Goal: Task Accomplishment & Management: Manage account settings

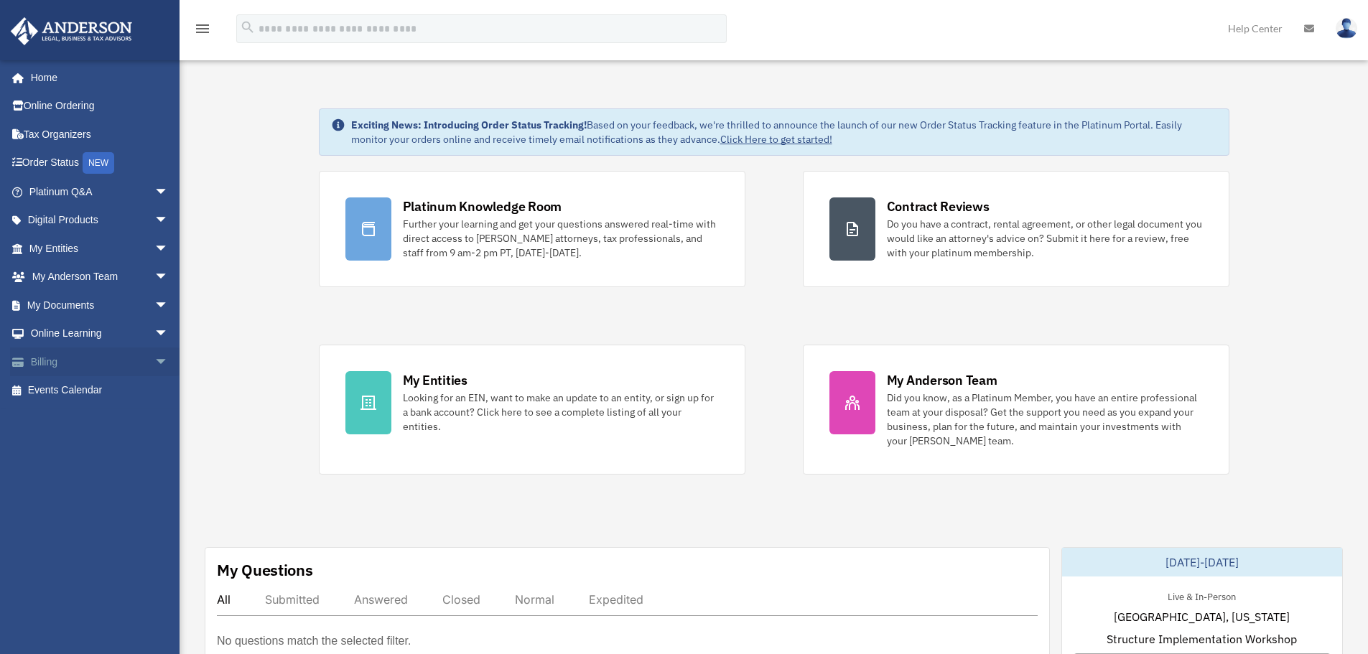
click at [157, 361] on span "arrow_drop_down" at bounding box center [168, 362] width 29 height 29
click at [105, 420] on link "Past Invoices" at bounding box center [105, 419] width 170 height 29
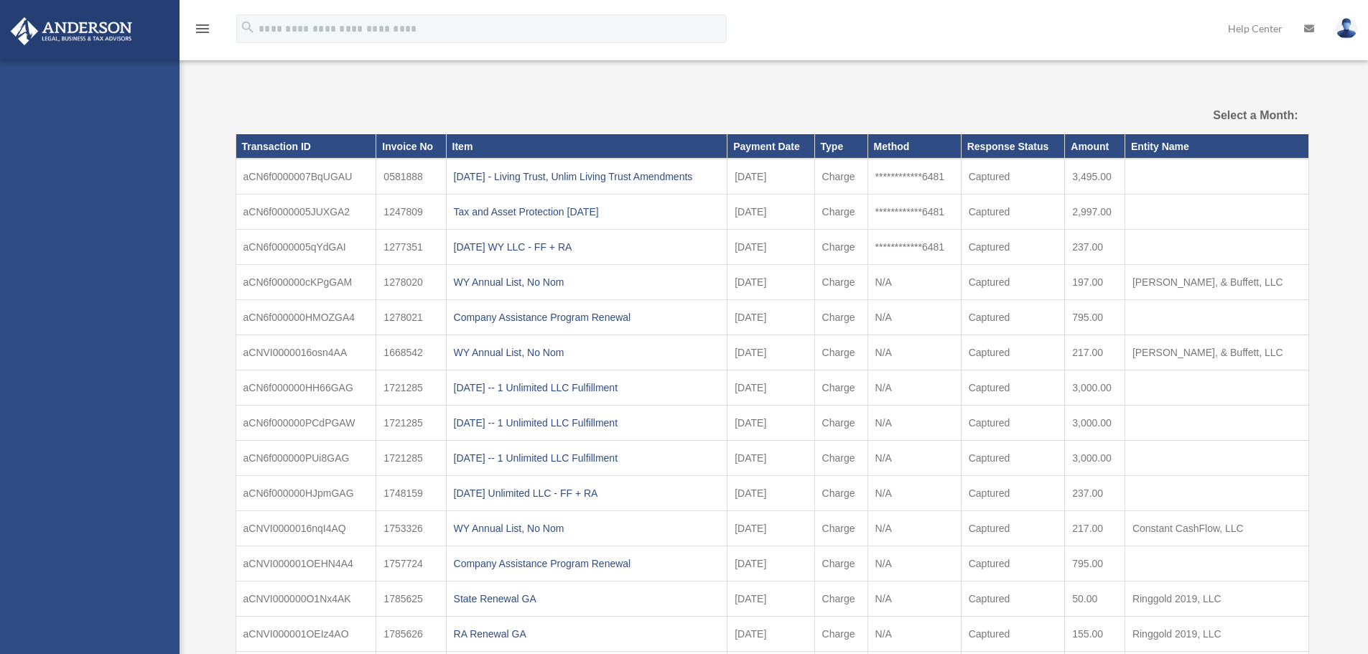
select select
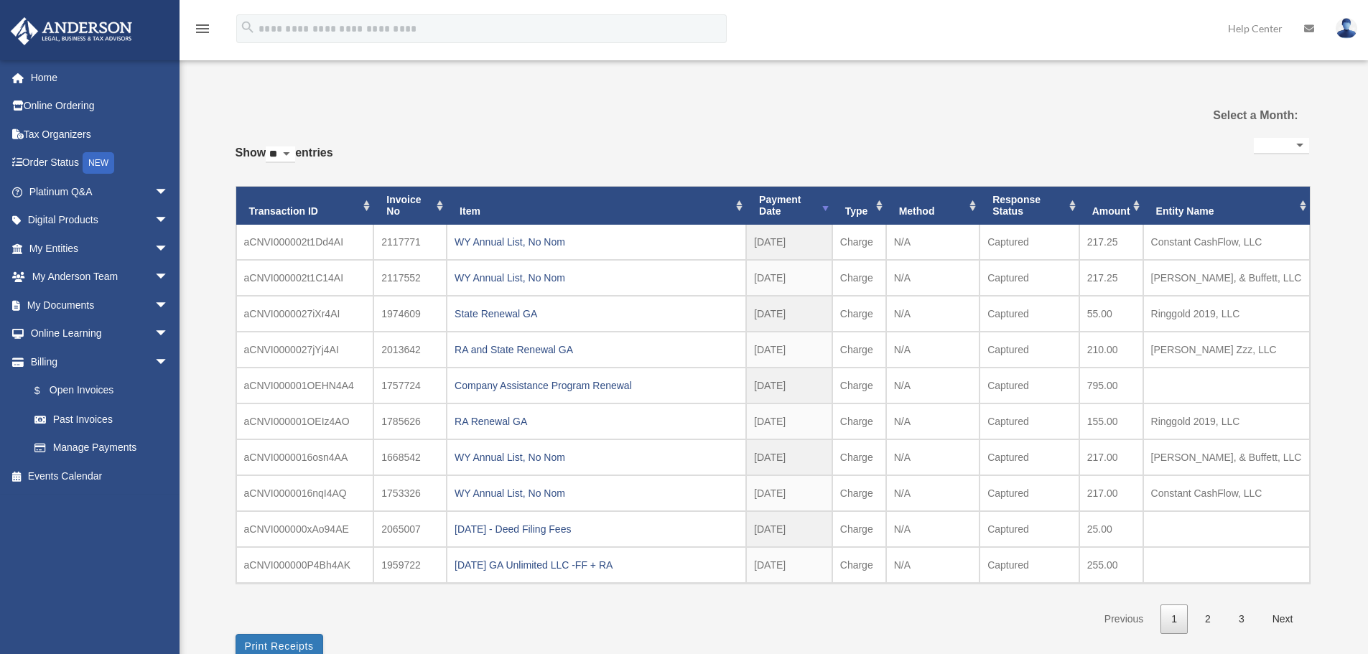
click at [1277, 144] on select "**********" at bounding box center [1281, 146] width 55 height 17
click at [946, 115] on div "**********" at bounding box center [773, 378] width 1074 height 562
click at [787, 209] on th "Payment Date" at bounding box center [789, 206] width 86 height 39
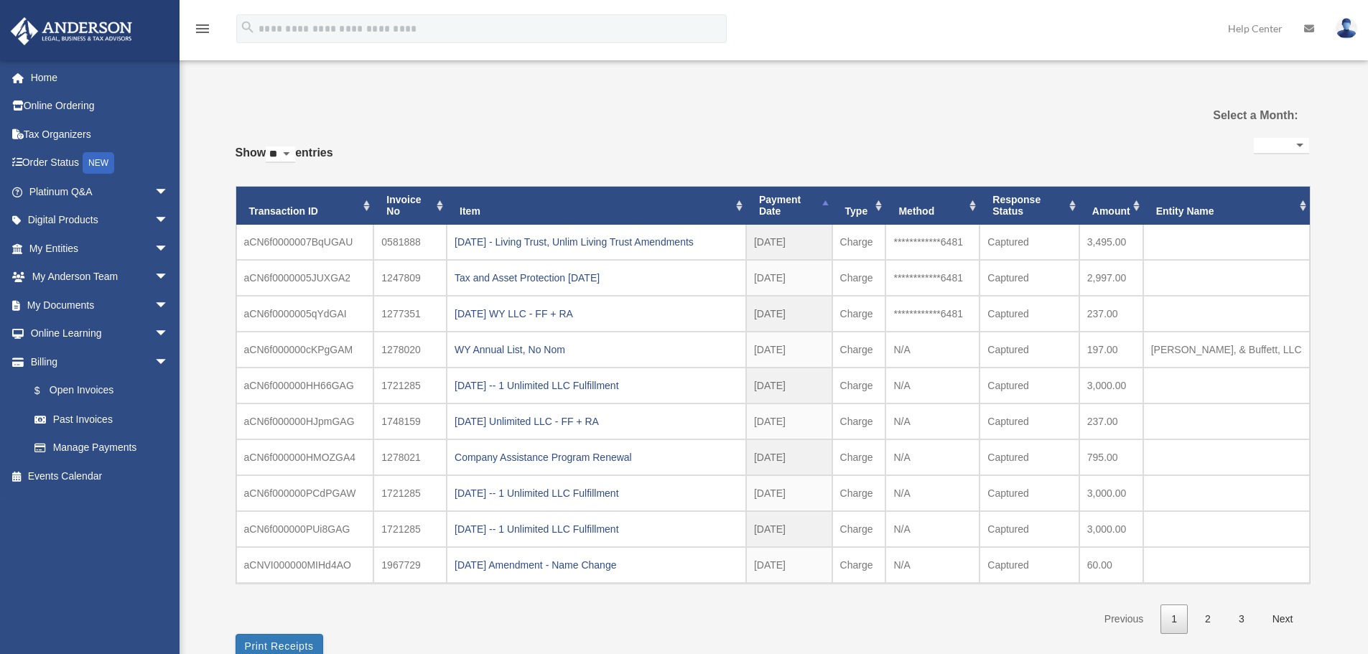
click at [295, 149] on select "** ** ** ***" at bounding box center [280, 155] width 29 height 17
select select "***"
click at [269, 147] on select "** ** ** ***" at bounding box center [280, 155] width 29 height 17
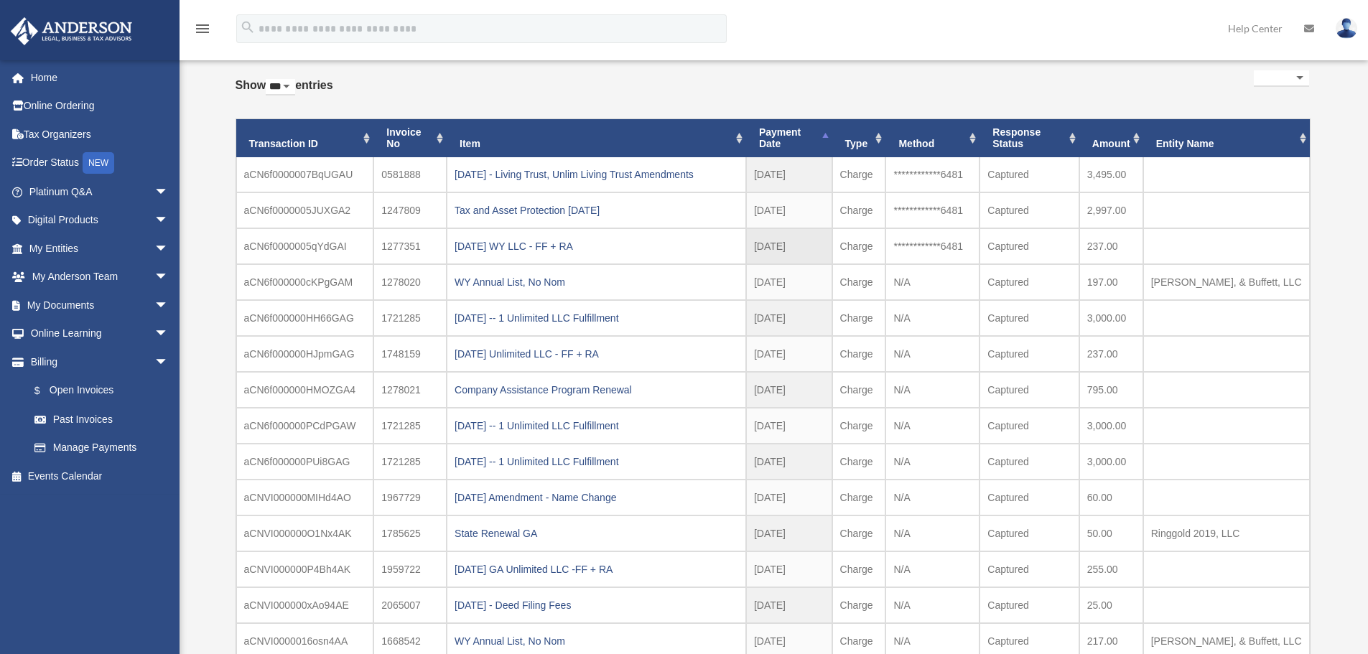
scroll to position [72, 0]
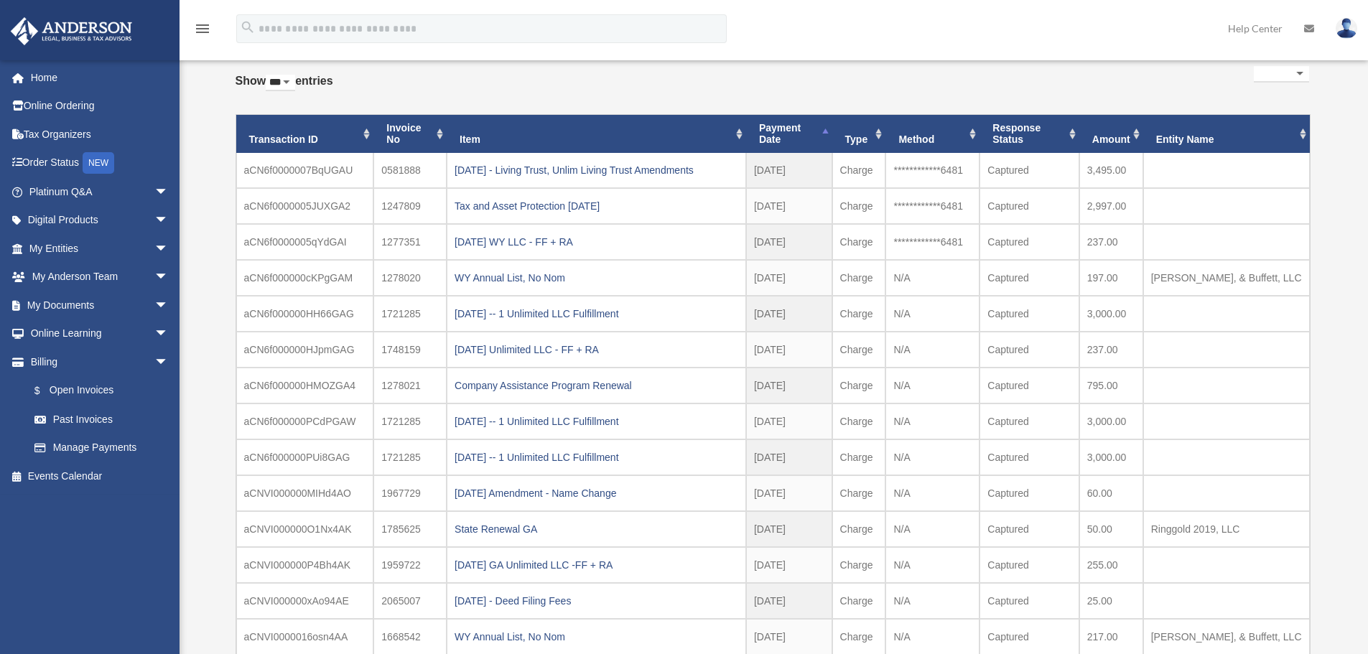
drag, startPoint x: 239, startPoint y: 132, endPoint x: 876, endPoint y: 79, distance: 638.6
click at [875, 79] on div "**********" at bounding box center [773, 509] width 1074 height 895
drag, startPoint x: 241, startPoint y: 171, endPoint x: 1093, endPoint y: 340, distance: 868.6
click at [1093, 340] on tbody "aCN6f0000007BqUGAU 0581888 2021.04.06 - Living Trust, Unlim Living Trust Amendm…" at bounding box center [773, 530] width 1074 height 754
click at [1338, 404] on div "Past Invoices cclbrett@gmail.com Sign Out cclbrett@gmail.com Home Online Orderi…" at bounding box center [684, 491] width 1368 height 1016
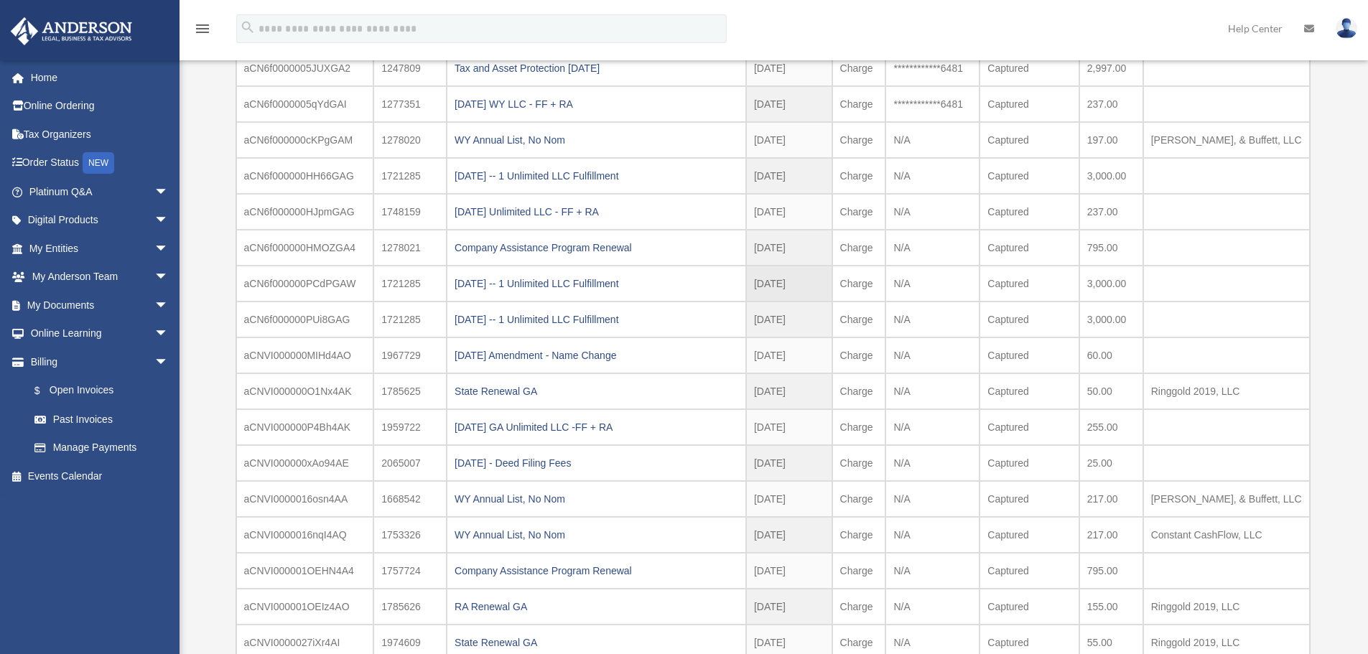
scroll to position [215, 0]
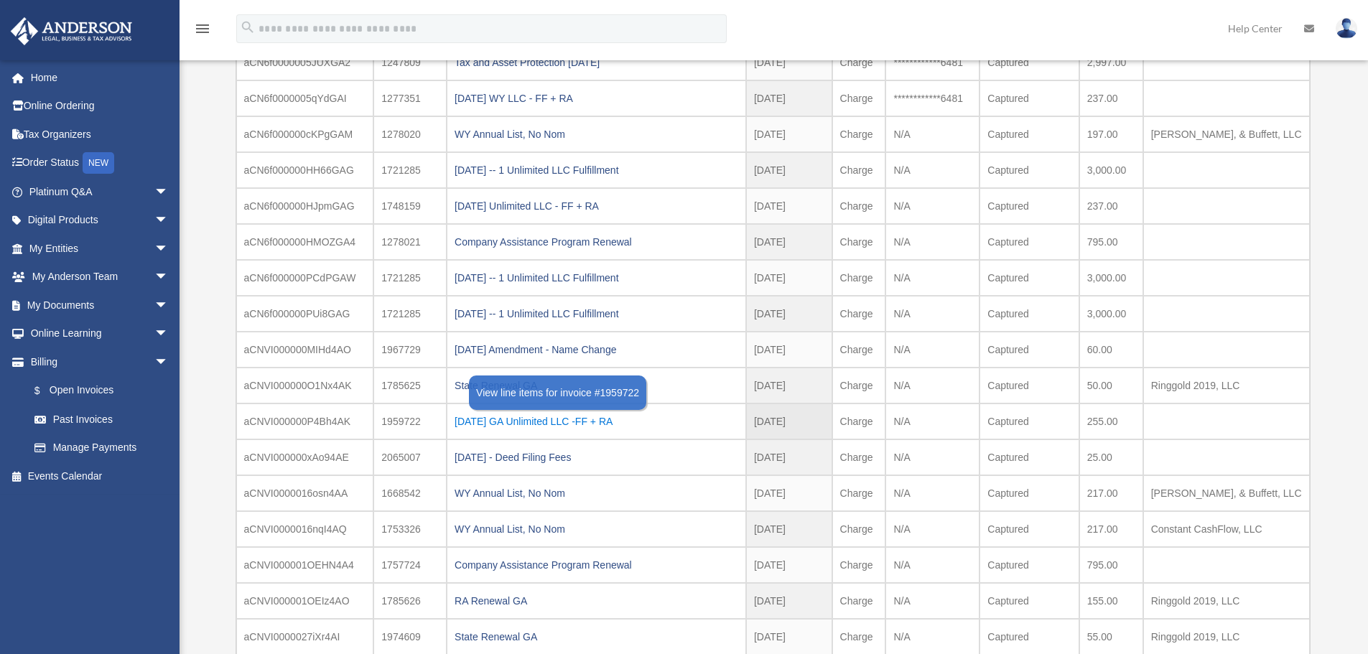
drag, startPoint x: 1298, startPoint y: 351, endPoint x: 678, endPoint y: 420, distance: 623.8
click at [678, 420] on tbody "aCN6f0000007BqUGAU 0581888 2021.04.06 - Living Trust, Unlim Living Trust Amendm…" at bounding box center [773, 386] width 1074 height 754
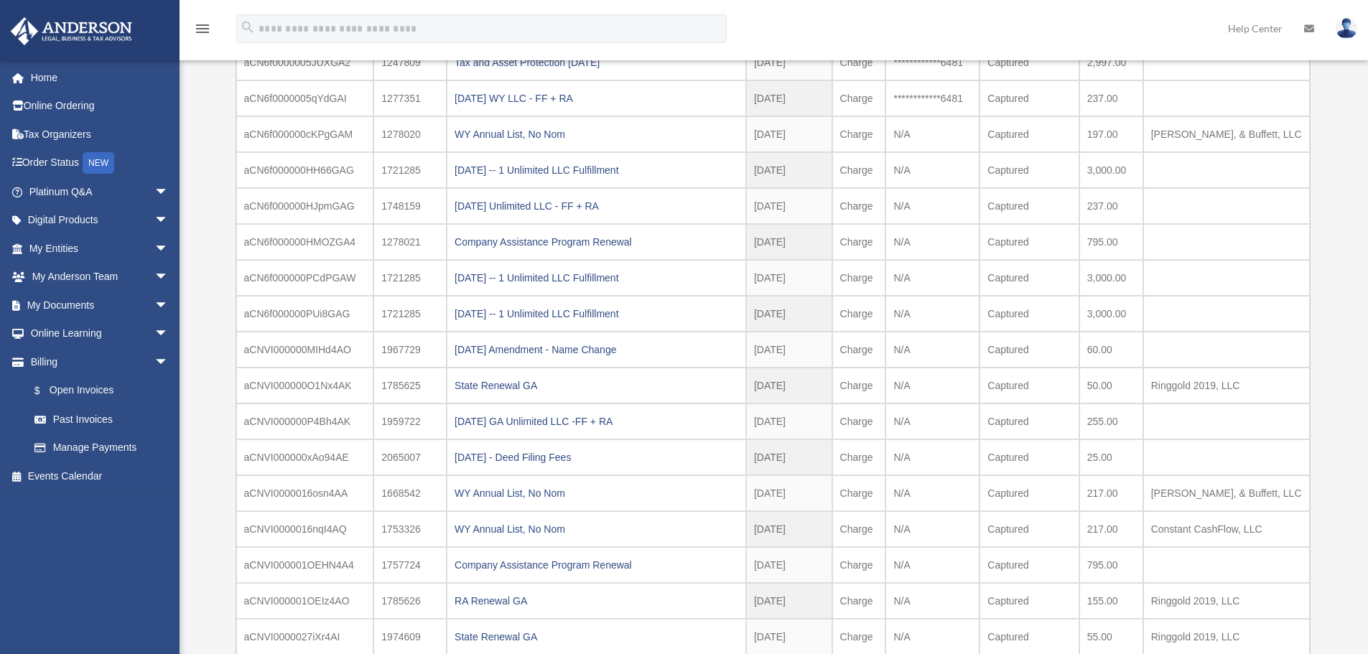
click at [1353, 353] on div "Past Invoices cclbrett@gmail.com Sign Out cclbrett@gmail.com Home Online Orderi…" at bounding box center [684, 347] width 1368 height 1016
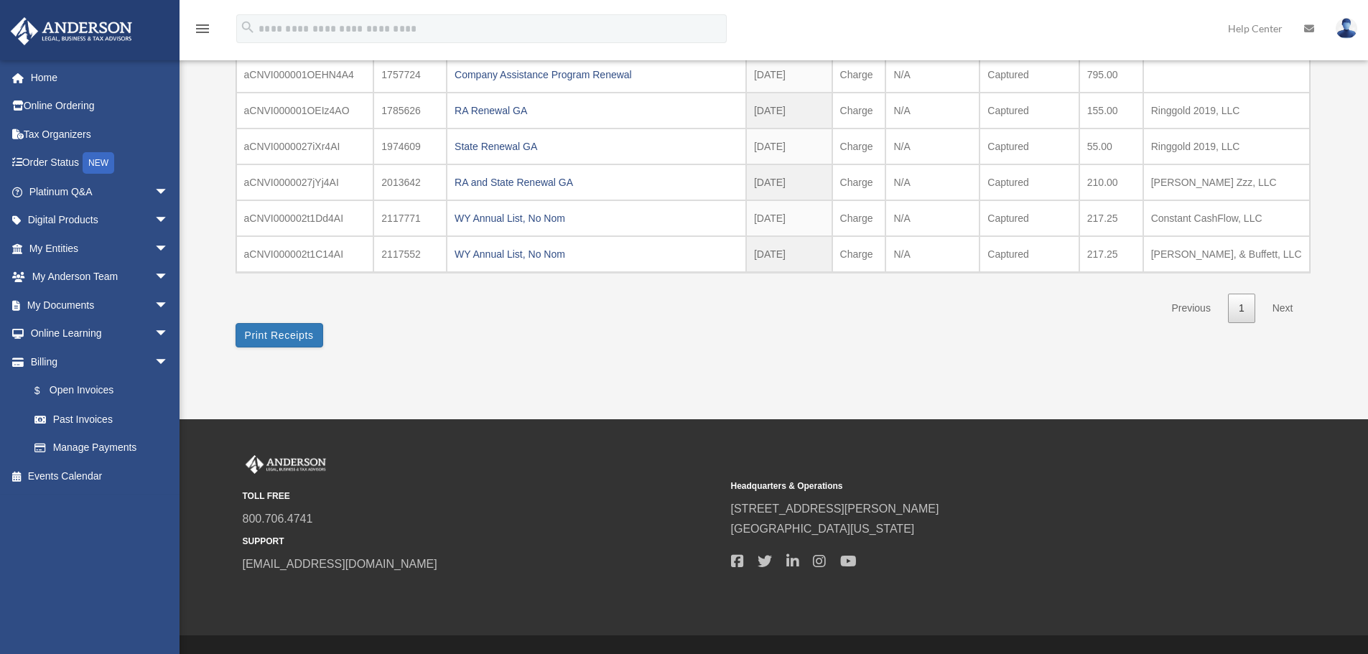
scroll to position [740, 0]
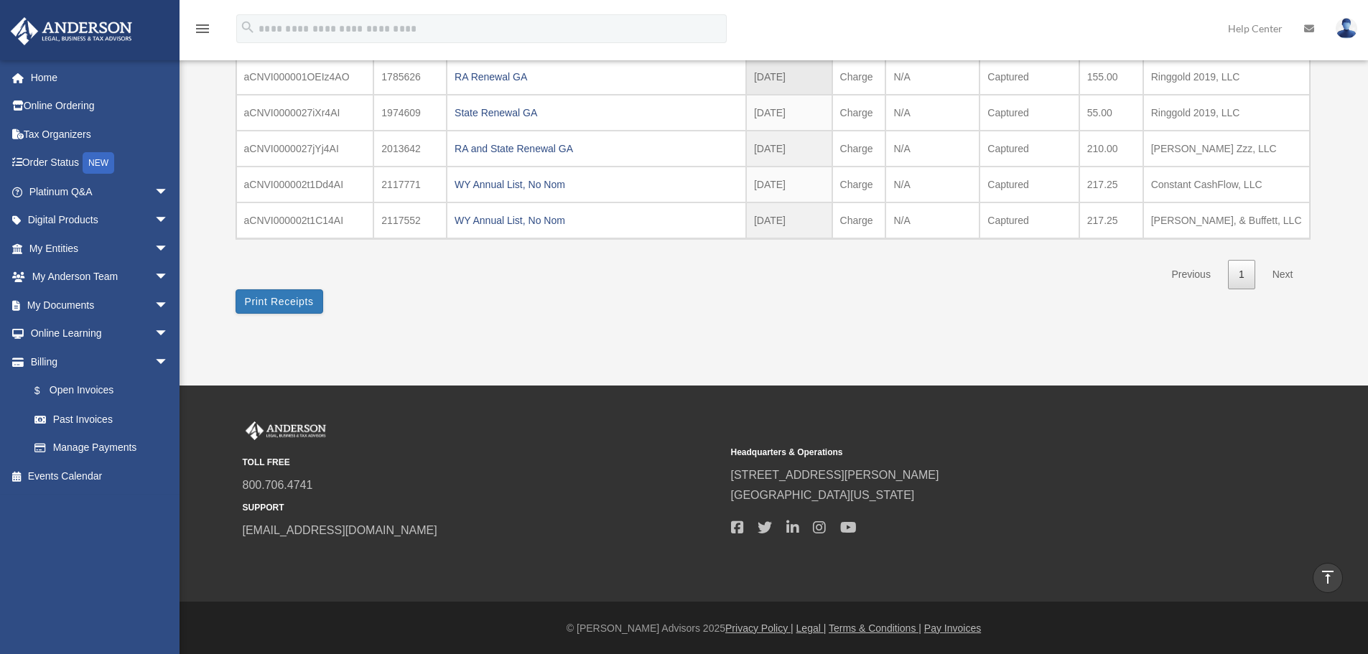
drag, startPoint x: 240, startPoint y: 350, endPoint x: 1282, endPoint y: 82, distance: 1076.2
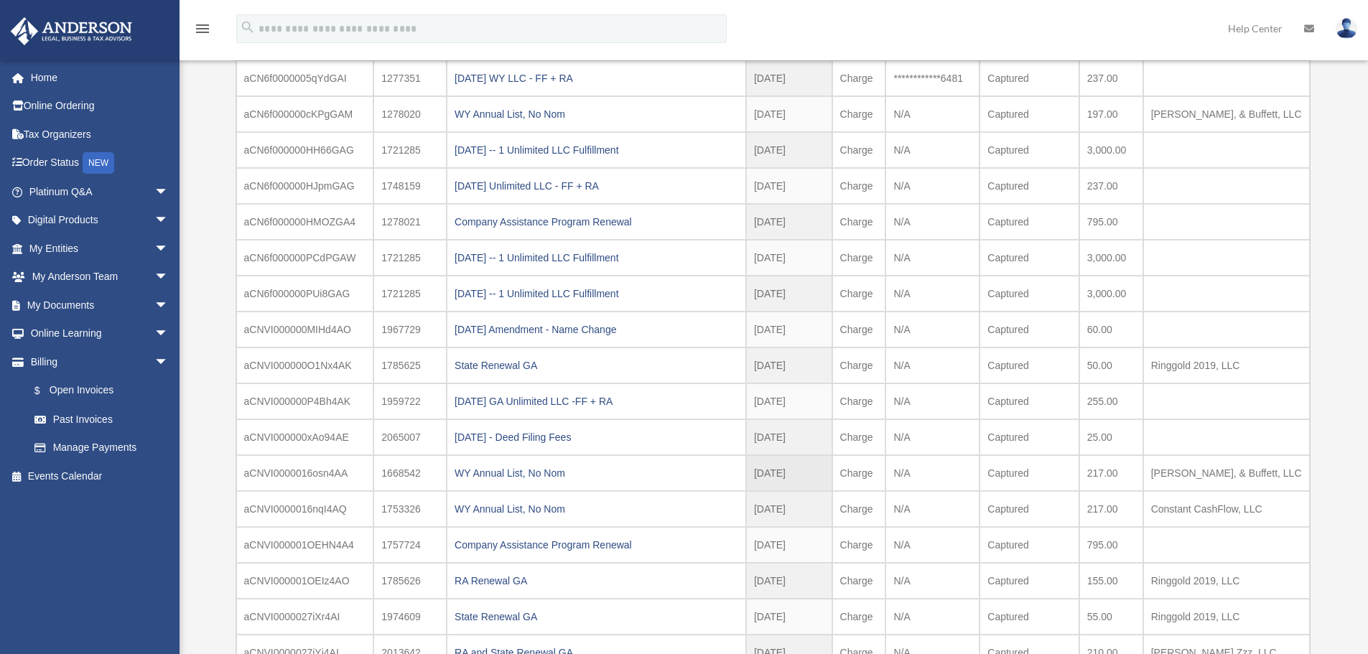
scroll to position [237, 0]
copy tbody "aCNVI000000MIHd4AO 1967729 2024.03.05 Amendment - Name Change 2024-03-05 2024 -…"
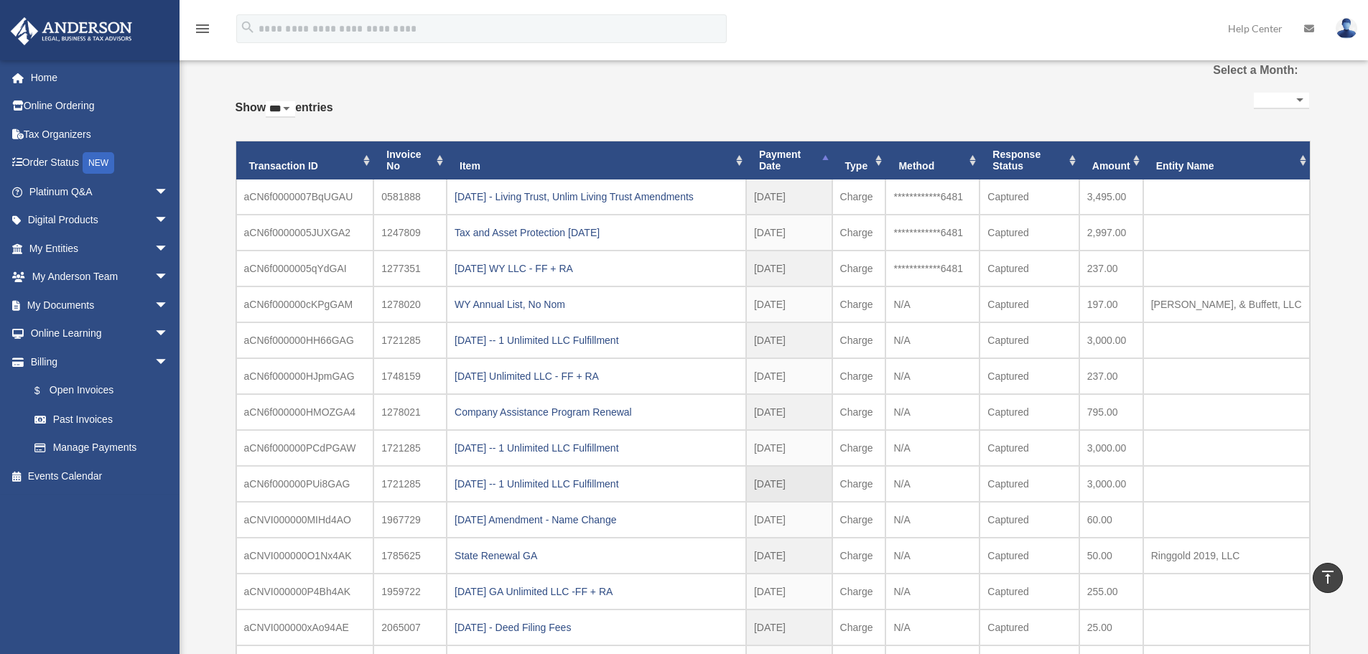
scroll to position [0, 0]
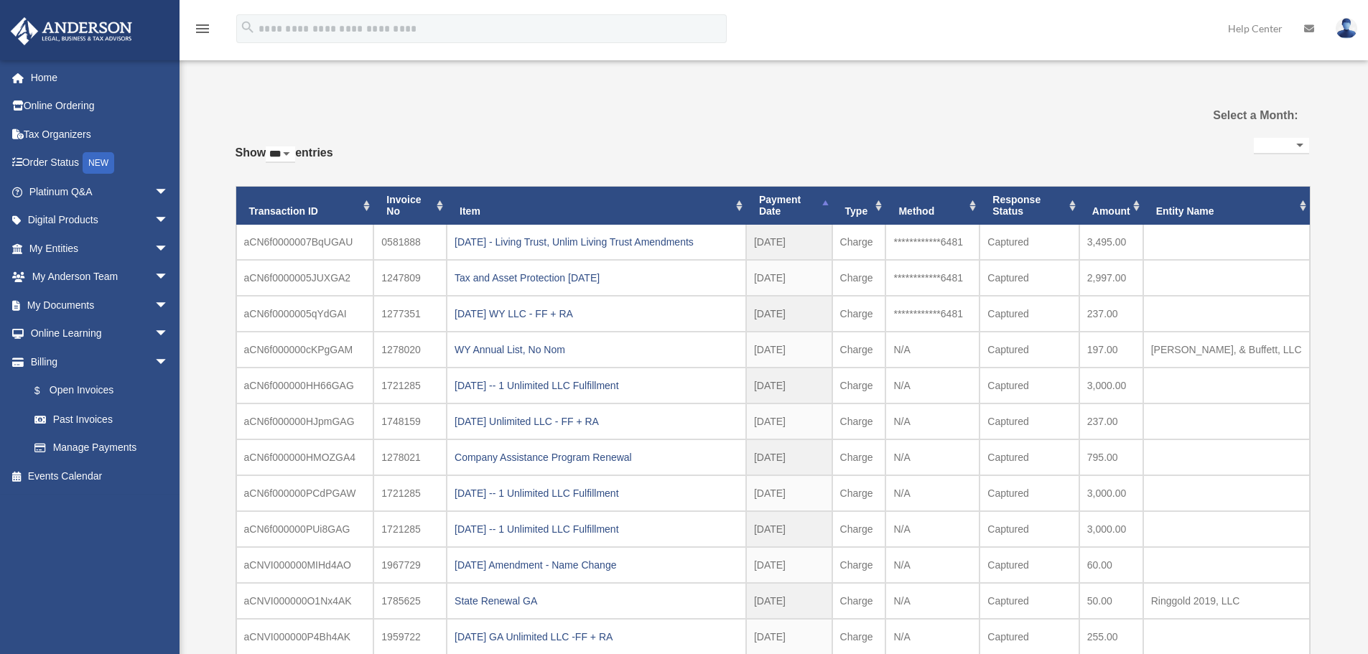
click at [1325, 209] on div "**********" at bounding box center [774, 572] width 1106 height 998
drag, startPoint x: 1215, startPoint y: 210, endPoint x: 249, endPoint y: 195, distance: 965.6
click at [249, 195] on tr "Transaction ID Invoice No Item Payment Date Payment Date Type Method Response S…" at bounding box center [773, 206] width 1074 height 39
click at [53, 363] on link "Billing arrow_drop_down" at bounding box center [100, 362] width 180 height 29
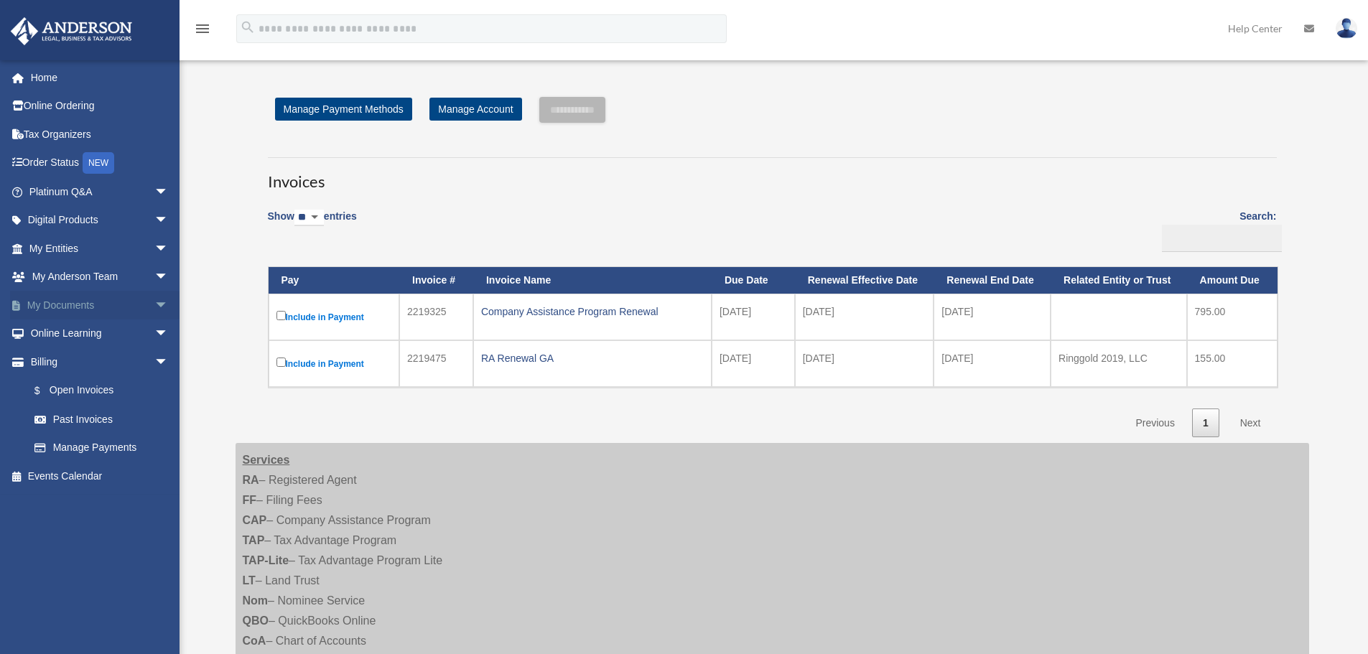
click at [154, 305] on span "arrow_drop_down" at bounding box center [168, 305] width 29 height 29
click at [154, 305] on span "arrow_drop_up" at bounding box center [168, 305] width 29 height 29
click at [1342, 25] on img at bounding box center [1347, 28] width 22 height 21
click at [194, 32] on icon "menu" at bounding box center [202, 28] width 17 height 17
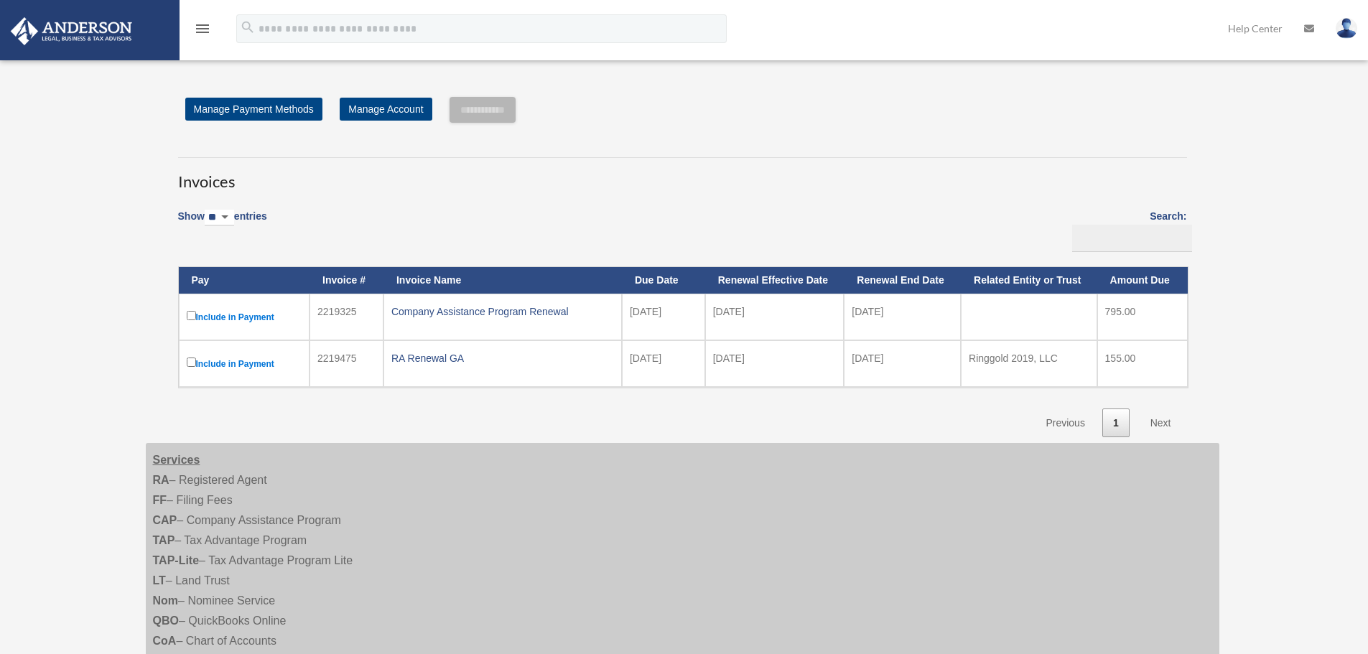
click at [200, 31] on icon "menu" at bounding box center [202, 28] width 17 height 17
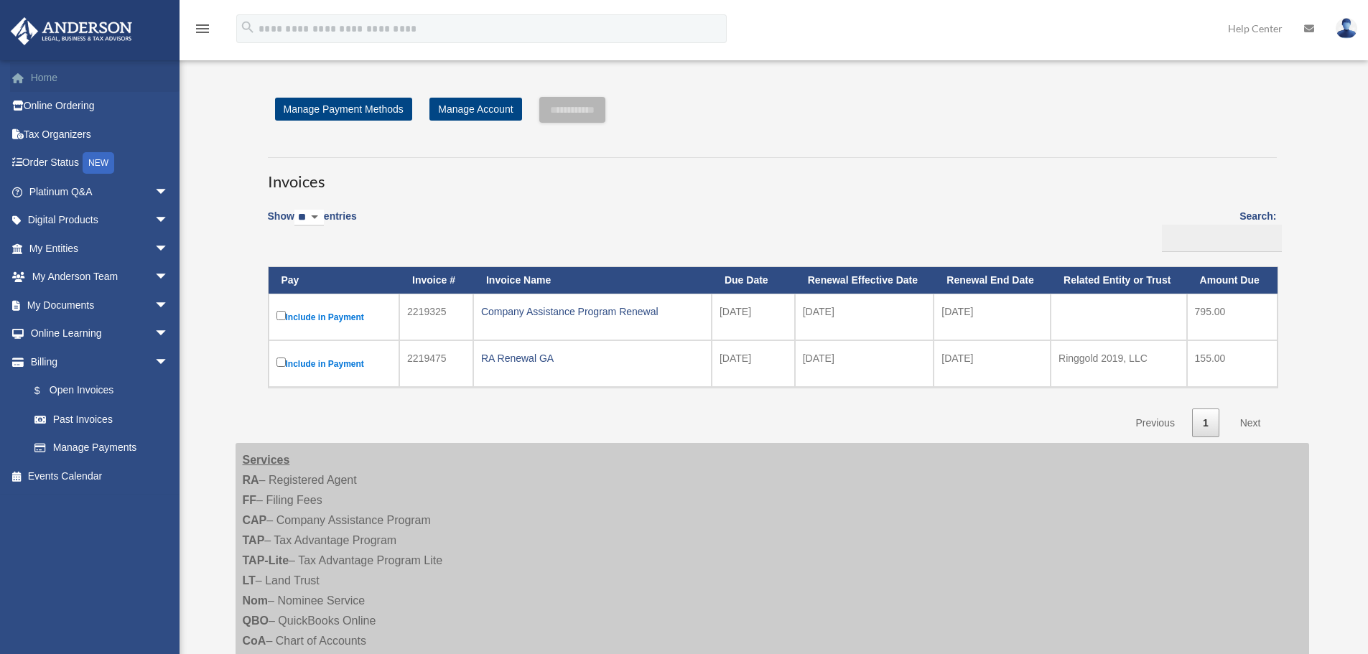
click at [53, 76] on link "Home" at bounding box center [100, 77] width 180 height 29
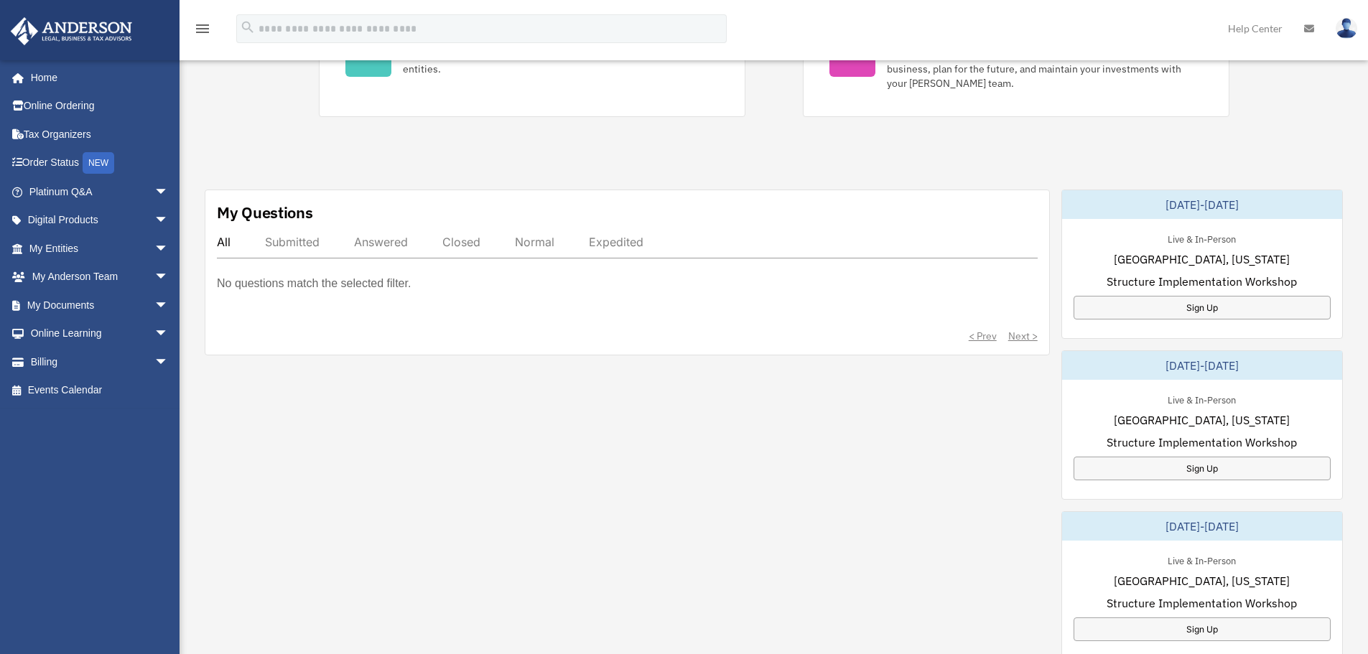
scroll to position [359, 0]
click at [154, 247] on span "arrow_drop_down" at bounding box center [168, 248] width 29 height 29
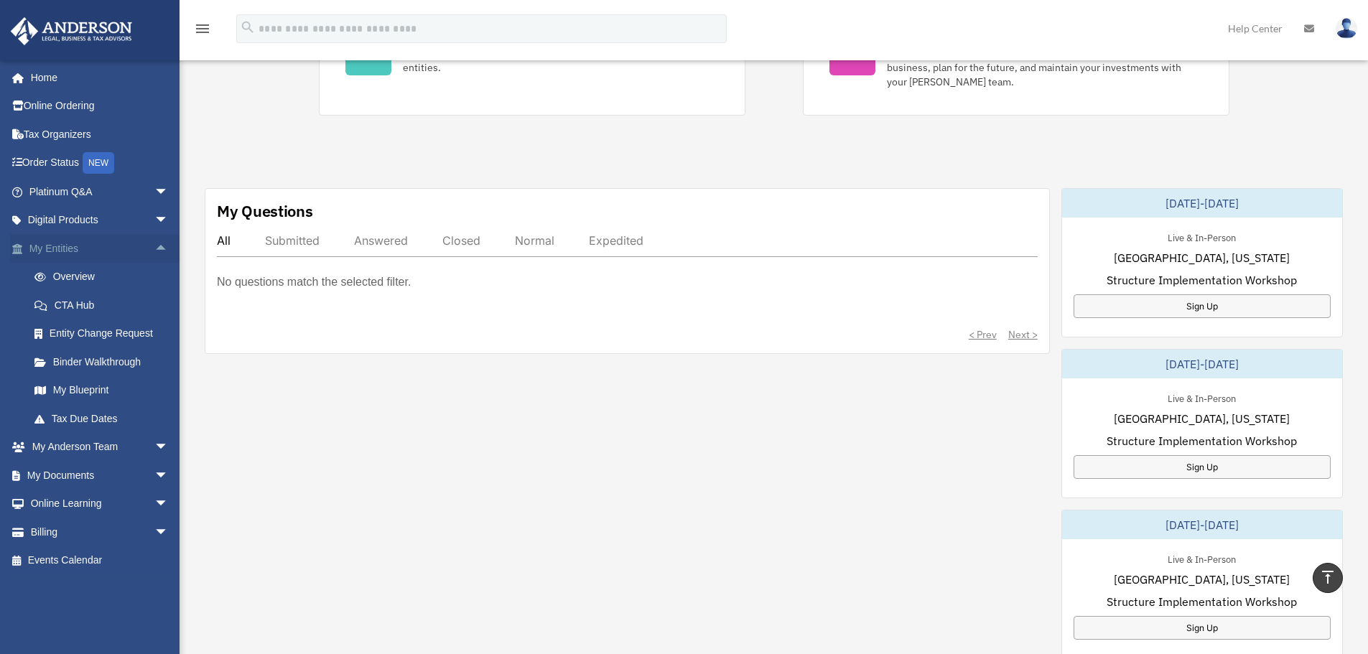
click at [154, 247] on span "arrow_drop_up" at bounding box center [168, 248] width 29 height 29
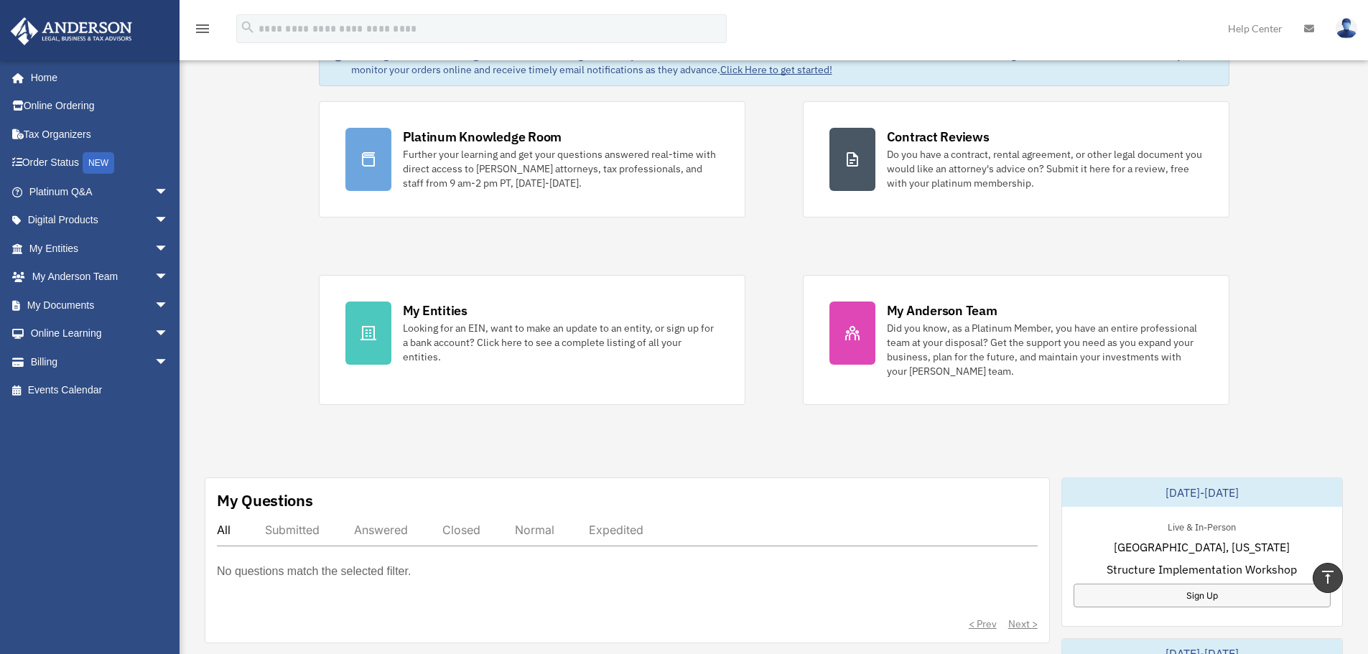
scroll to position [0, 0]
